Goal: Complete application form: Complete application form

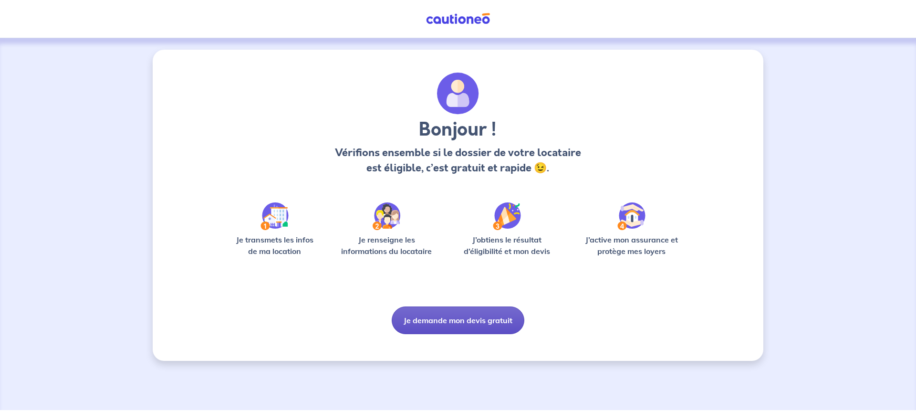
click at [456, 320] on button "Je demande mon devis gratuit" at bounding box center [458, 320] width 133 height 28
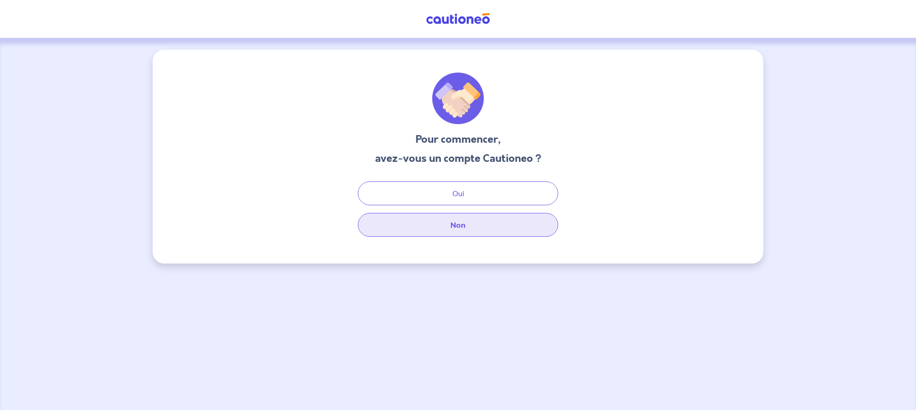
click at [459, 224] on button "Non" at bounding box center [458, 225] width 200 height 24
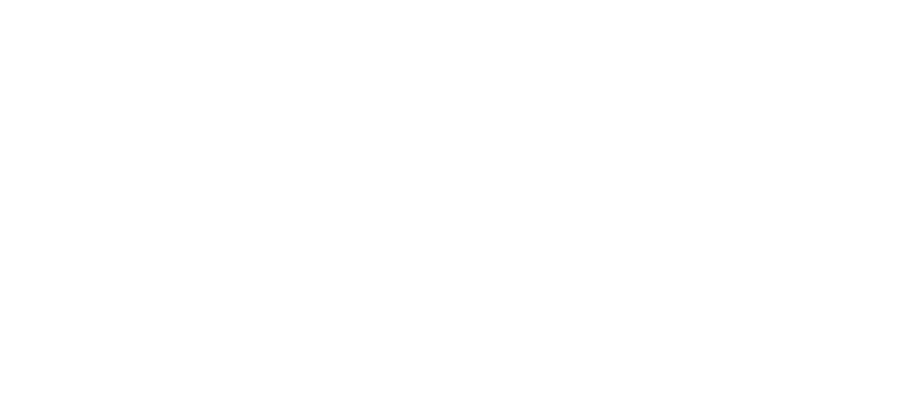
select select "FR"
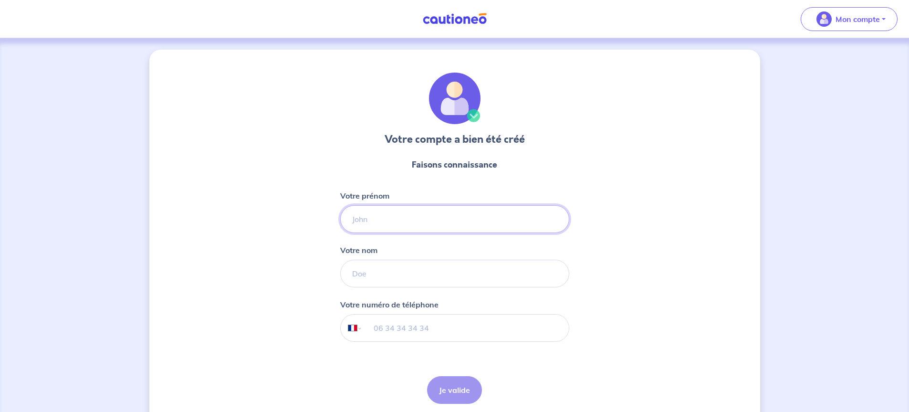
click at [383, 221] on input "Votre prénom" at bounding box center [454, 219] width 229 height 28
type input "DEUZET"
type input "pascal"
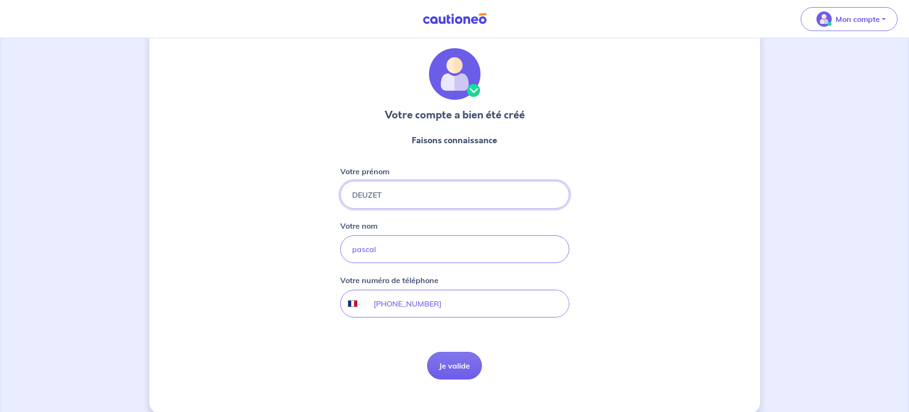
scroll to position [38, 0]
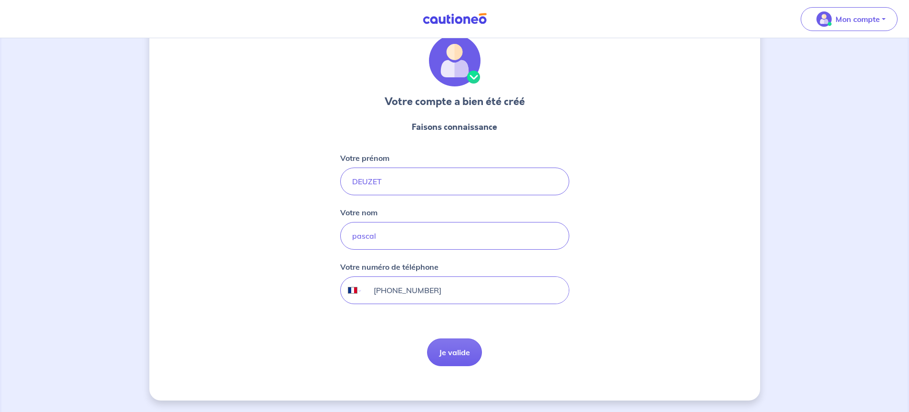
drag, startPoint x: 467, startPoint y: 293, endPoint x: 313, endPoint y: 297, distance: 154.2
click at [315, 301] on div "Votre compte a bien été créé Faisons connaissance Votre prénom DEUZET Votre nom…" at bounding box center [454, 206] width 611 height 389
type input "06 15 06 91 94"
click at [456, 349] on button "Je valide" at bounding box center [454, 352] width 55 height 28
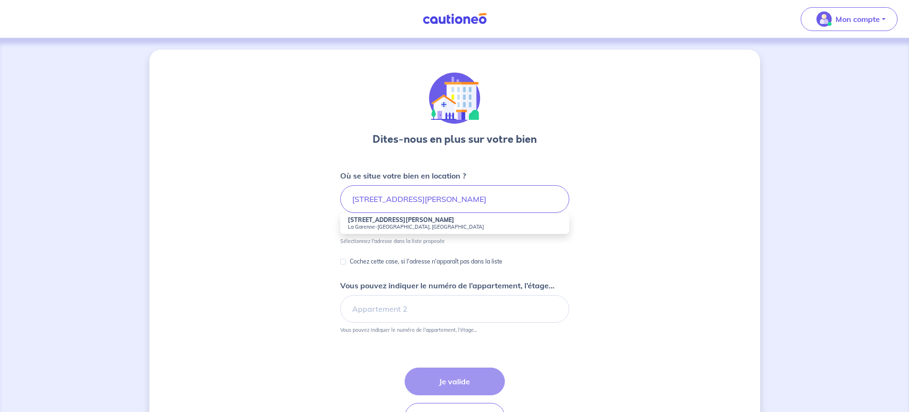
click at [401, 226] on small "La Garenne-[GEOGRAPHIC_DATA], [GEOGRAPHIC_DATA]" at bounding box center [455, 226] width 214 height 7
type input "[STREET_ADDRESS][PERSON_NAME]"
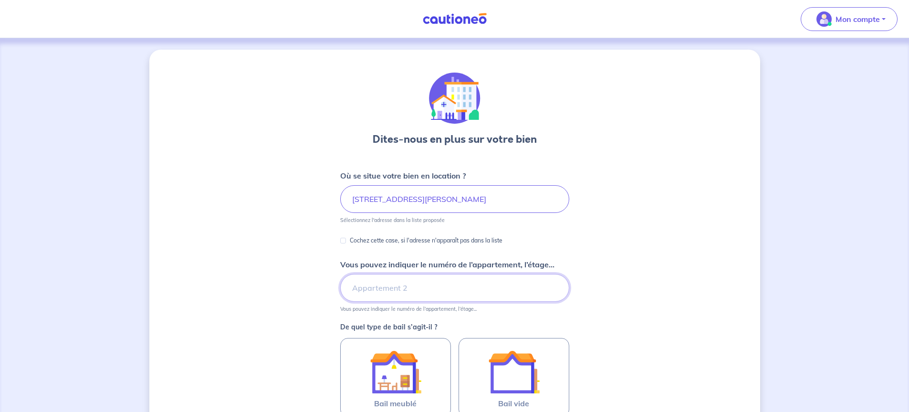
click at [368, 286] on input "Vous pouvez indiquer le numéro de l’appartement, l’étage..." at bounding box center [454, 288] width 229 height 28
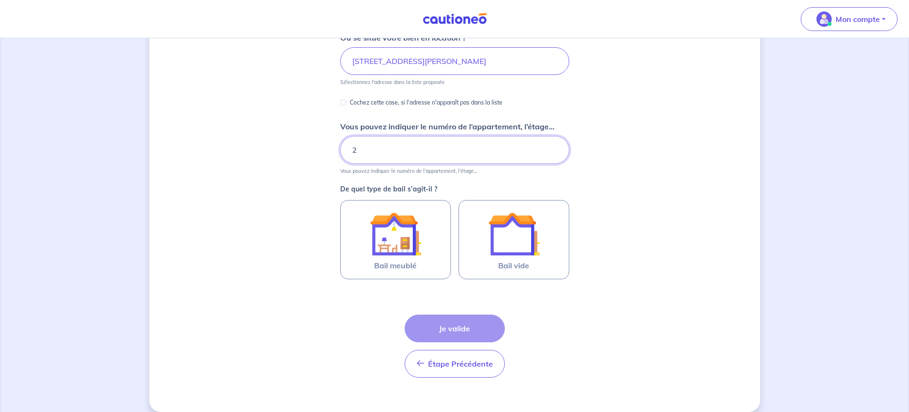
scroll to position [143, 0]
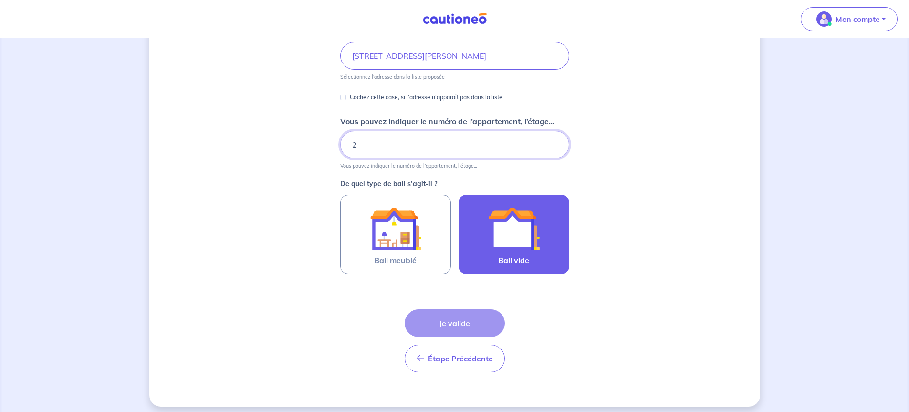
type input "2"
click at [510, 239] on img at bounding box center [514, 229] width 52 height 52
click at [0, 0] on input "Bail vide" at bounding box center [0, 0] width 0 height 0
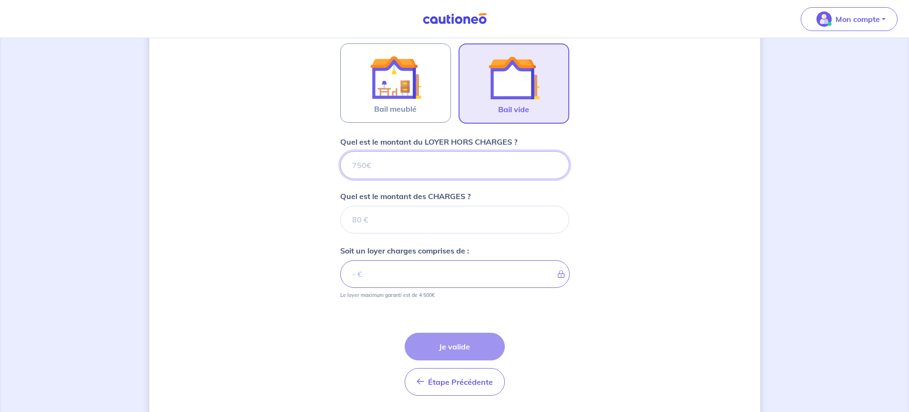
scroll to position [324, 0]
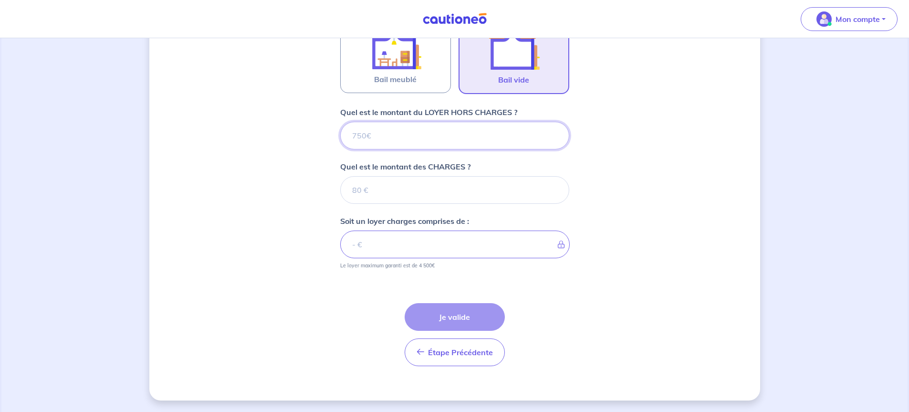
drag, startPoint x: 382, startPoint y: 137, endPoint x: 329, endPoint y: 144, distance: 53.4
click at [329, 144] on div "Dites-nous en plus sur votre bien Où se situe votre bien en location ? 22 Rue L…" at bounding box center [454, 63] width 611 height 675
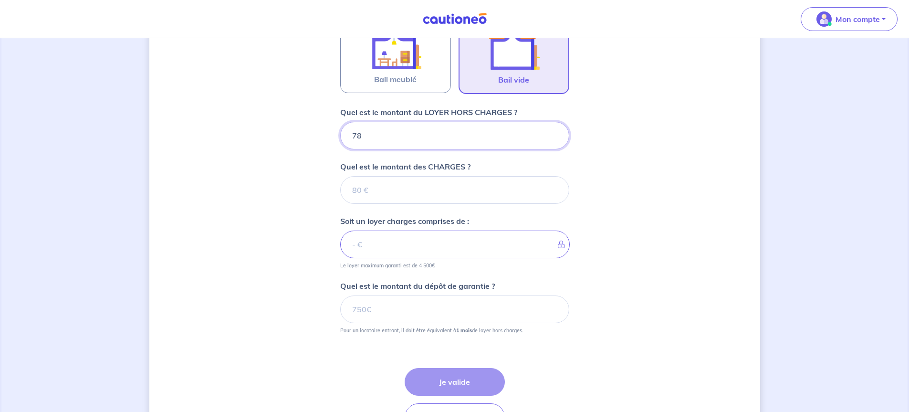
type input "780"
drag, startPoint x: 355, startPoint y: 191, endPoint x: 384, endPoint y: 189, distance: 28.7
click at [384, 189] on input "Quel est le montant des CHARGES ?" at bounding box center [454, 190] width 229 height 28
click at [379, 191] on input "Quel est le montant des CHARGES ?" at bounding box center [454, 190] width 229 height 28
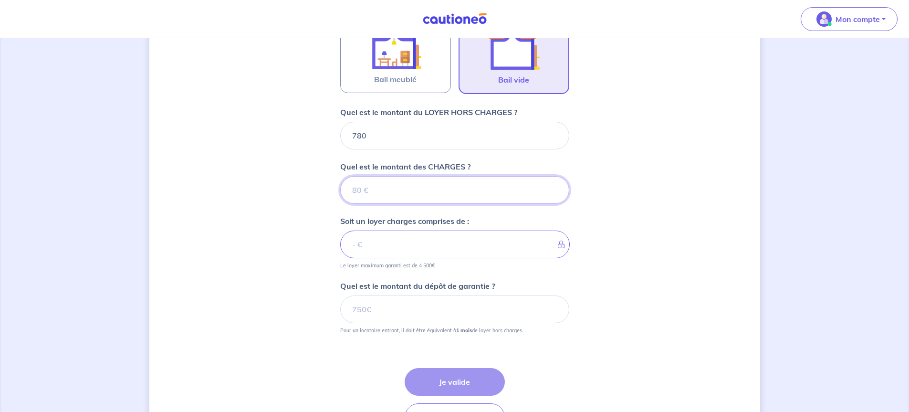
drag, startPoint x: 377, startPoint y: 191, endPoint x: 368, endPoint y: 192, distance: 9.1
click at [373, 192] on input "Quel est le montant des CHARGES ?" at bounding box center [454, 190] width 229 height 28
type input "35"
type input "815"
type input "35"
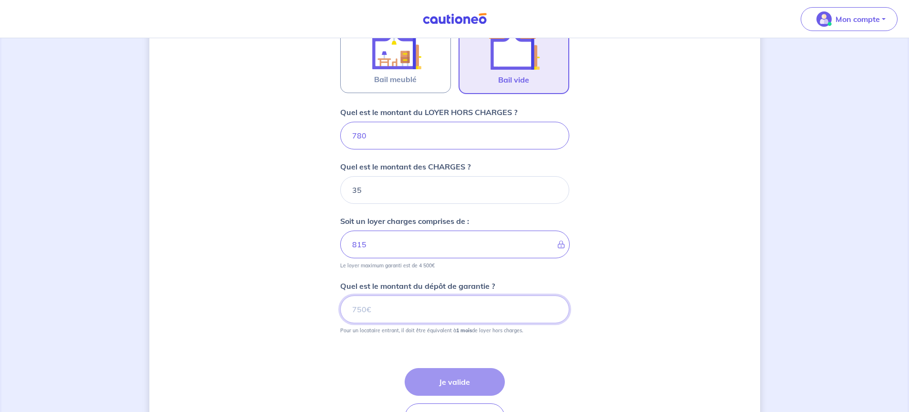
drag, startPoint x: 396, startPoint y: 309, endPoint x: 344, endPoint y: 315, distance: 52.5
click at [343, 317] on input "Quel est le montant du dépôt de garantie ?" at bounding box center [454, 309] width 229 height 28
drag, startPoint x: 362, startPoint y: 309, endPoint x: 376, endPoint y: 309, distance: 13.8
click at [376, 309] on input "Quel est le montant du dépôt de garantie ?" at bounding box center [454, 309] width 229 height 28
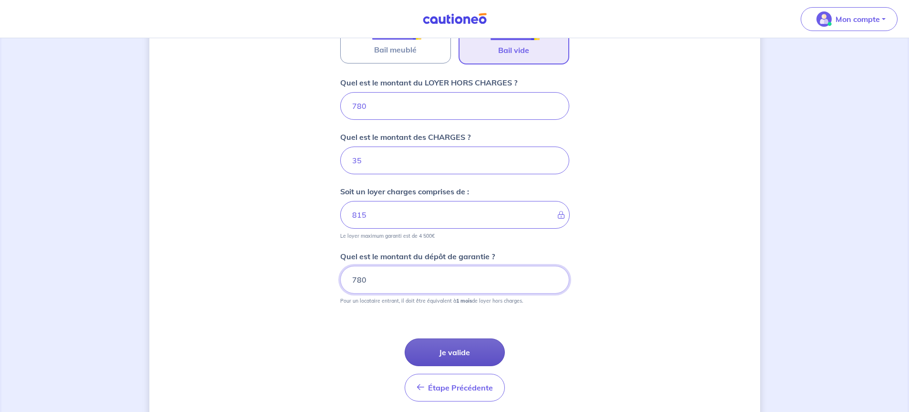
scroll to position [389, 0]
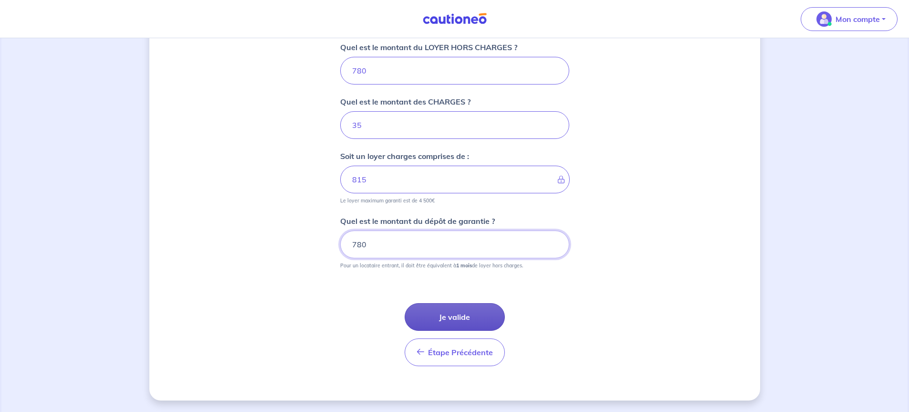
type input "780"
click at [455, 316] on button "Je valide" at bounding box center [455, 317] width 100 height 28
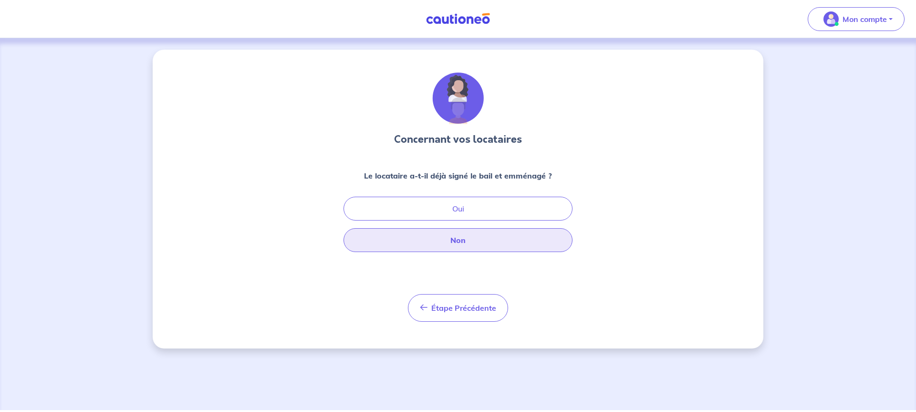
click at [456, 241] on button "Non" at bounding box center [458, 240] width 229 height 24
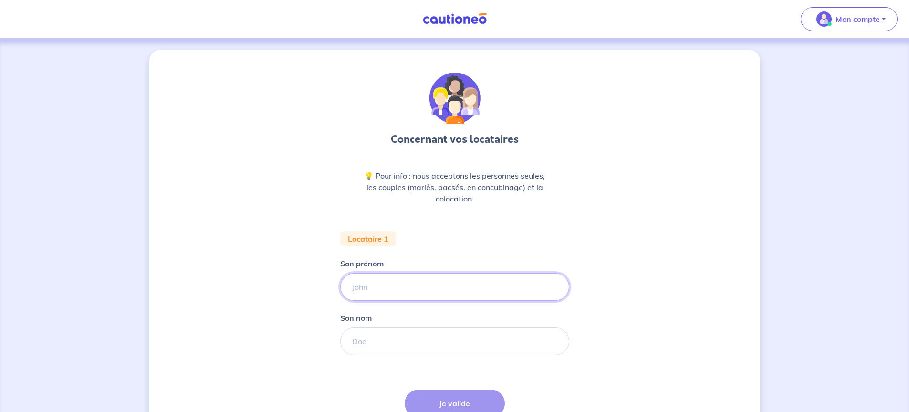
click at [381, 285] on input "Son prénom" at bounding box center [454, 287] width 229 height 28
type input "patrick"
click at [385, 337] on input "Son nom" at bounding box center [454, 341] width 229 height 28
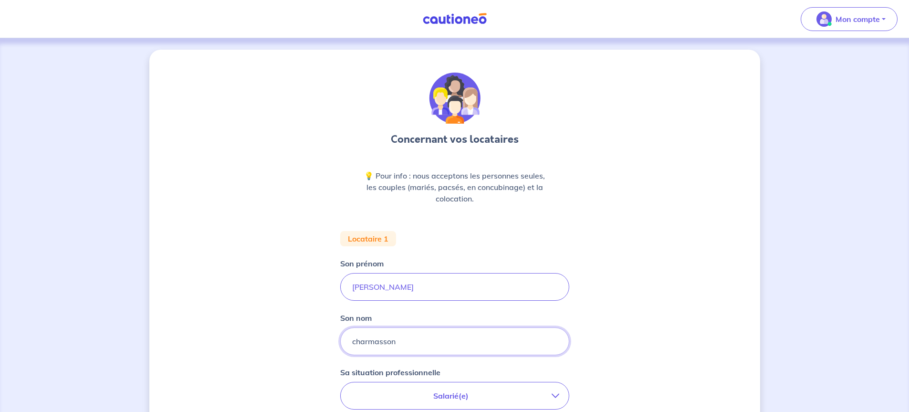
type input "charmasson"
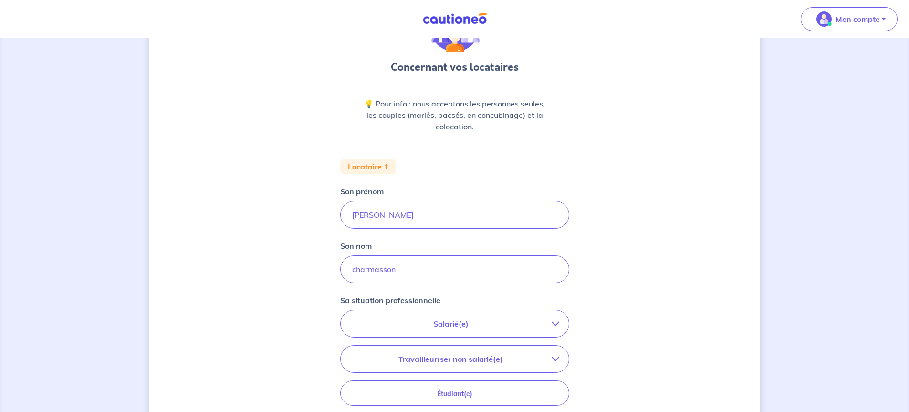
scroll to position [191, 0]
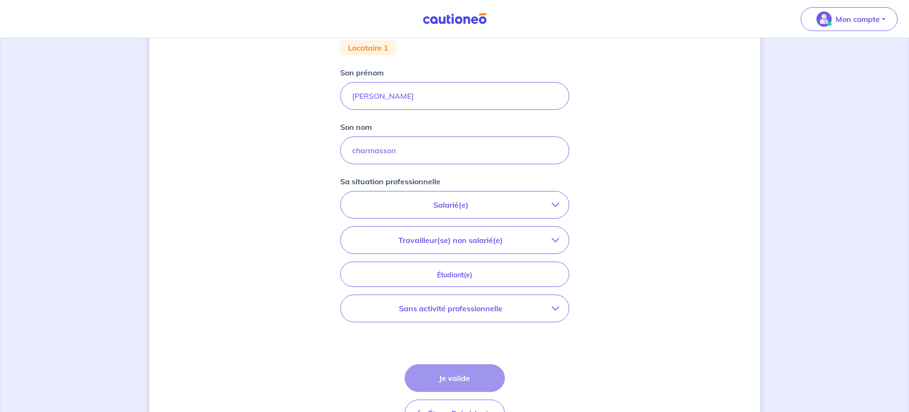
click at [557, 205] on icon "button" at bounding box center [556, 205] width 8 height 8
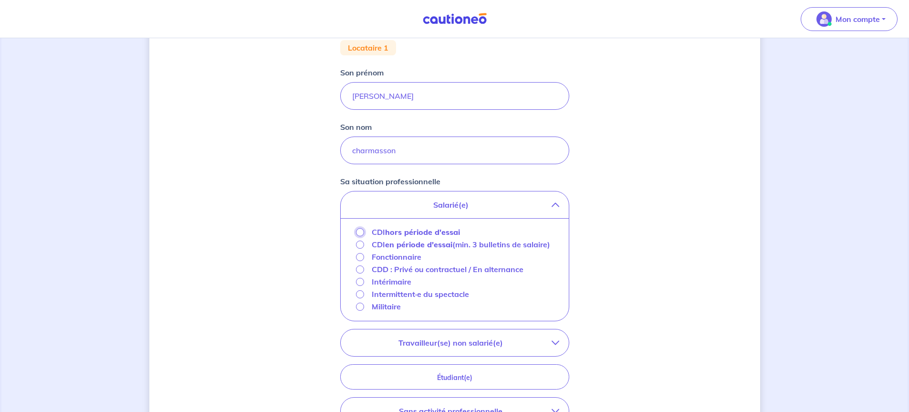
click at [360, 232] on input "CDI hors période d'essai" at bounding box center [360, 232] width 8 height 8
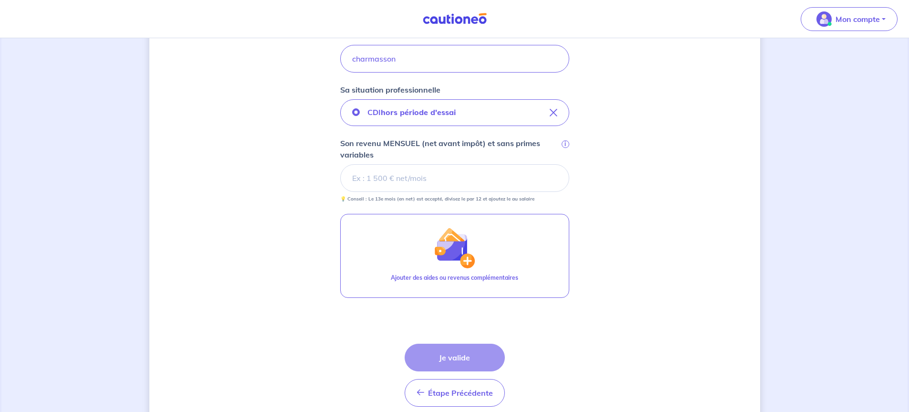
scroll to position [286, 0]
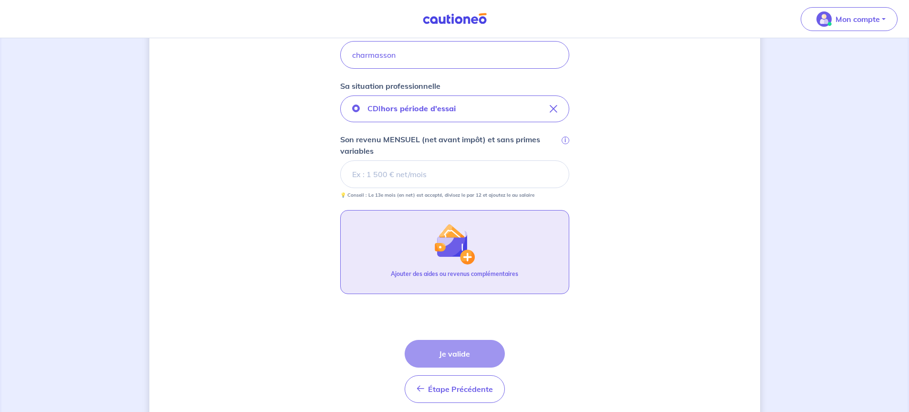
click at [371, 219] on button "Ajouter des aides ou revenus complémentaires" at bounding box center [454, 252] width 229 height 84
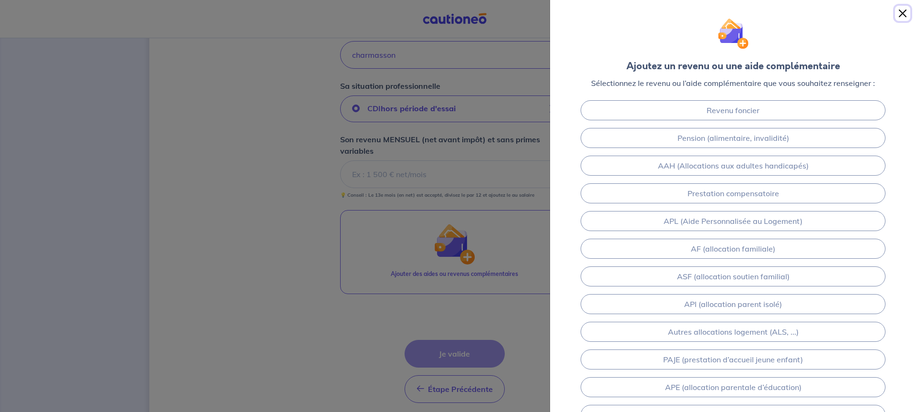
click at [903, 15] on button "Close" at bounding box center [902, 13] width 15 height 15
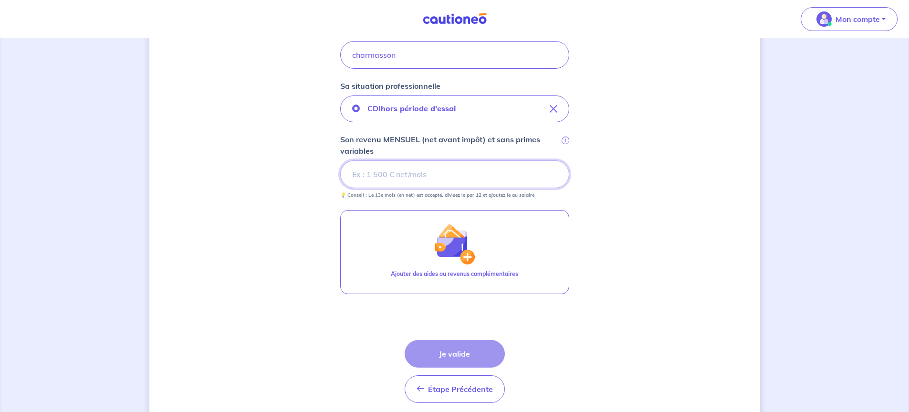
click at [410, 174] on input "Son revenu MENSUEL (net avant impôt) et sans primes variables i" at bounding box center [454, 174] width 229 height 28
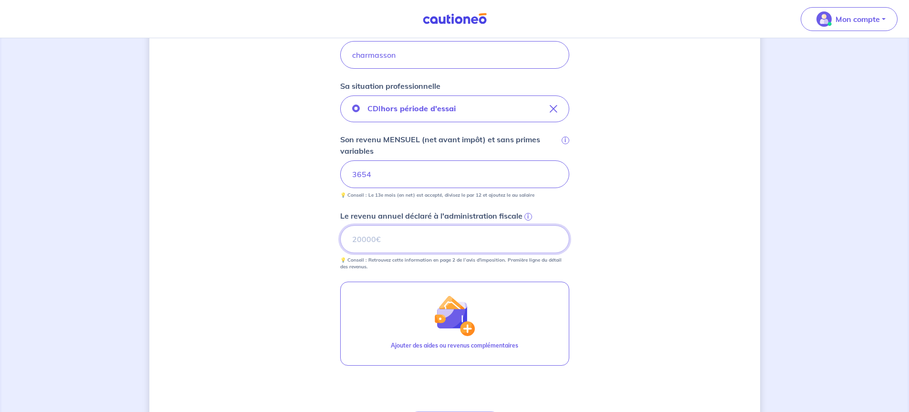
click at [396, 239] on input "Le revenu annuel déclaré à l'administration fiscale i" at bounding box center [454, 239] width 229 height 28
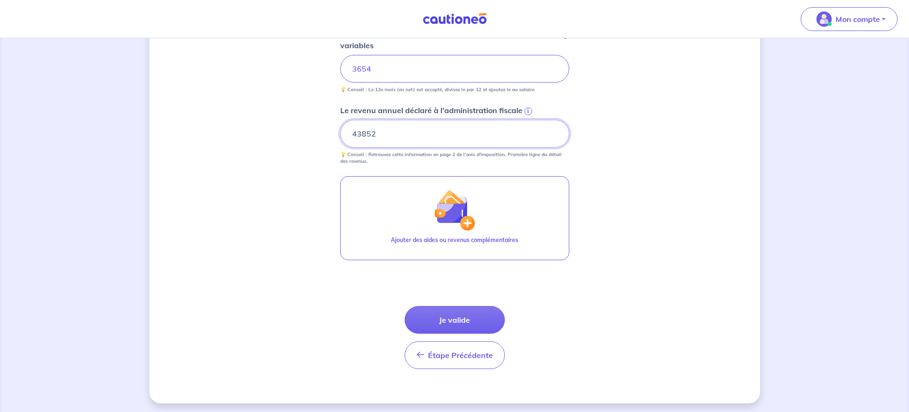
scroll to position [395, 0]
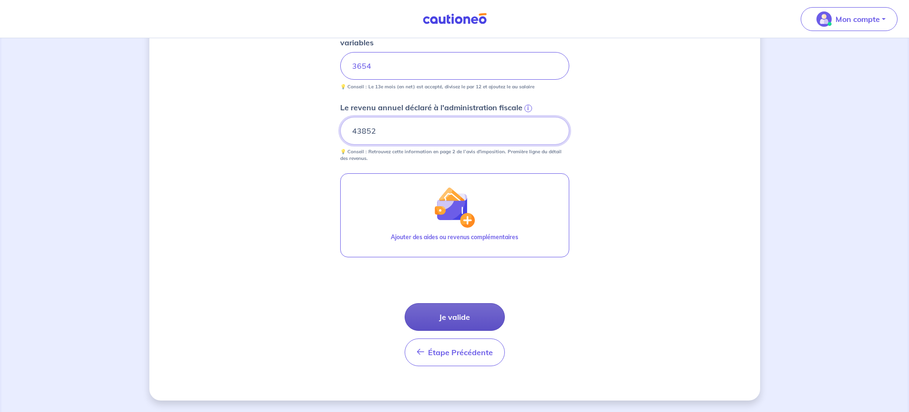
type input "43852"
click at [453, 318] on button "Je valide" at bounding box center [455, 317] width 100 height 28
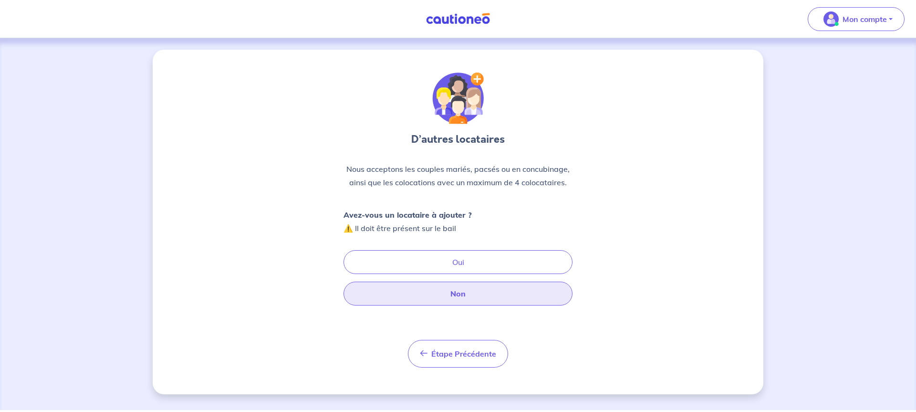
click at [463, 295] on button "Non" at bounding box center [458, 294] width 229 height 24
